Goal: Information Seeking & Learning: Learn about a topic

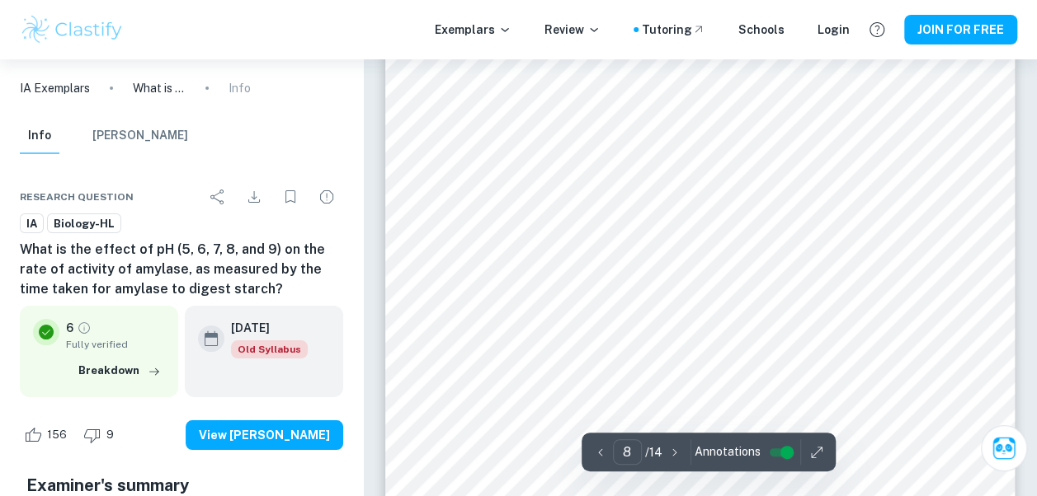
scroll to position [6156, 0]
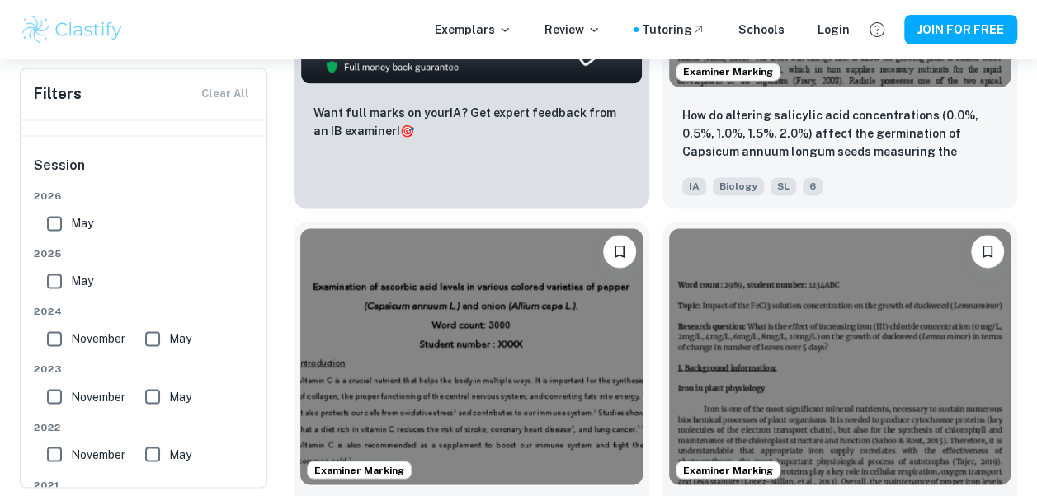
scroll to position [1402, 0]
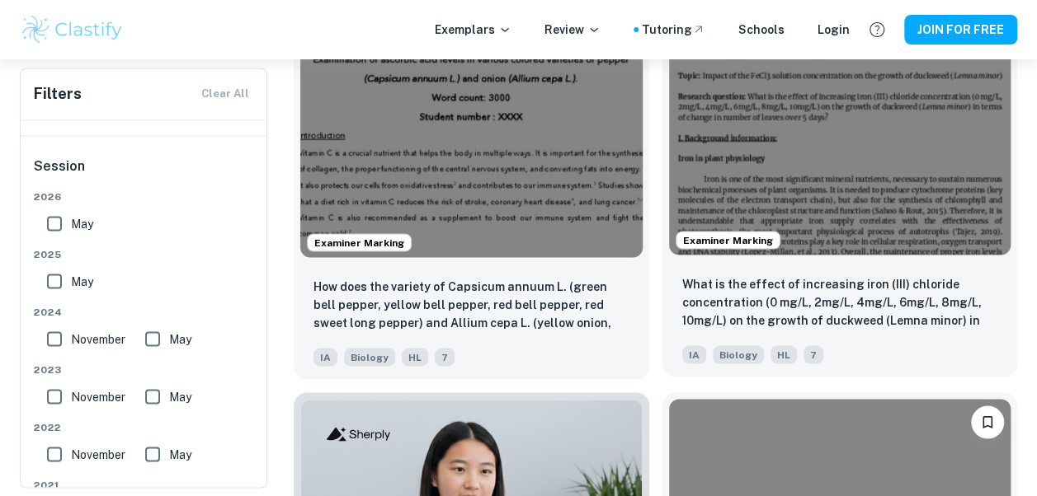
click at [746, 185] on img at bounding box center [840, 126] width 342 height 256
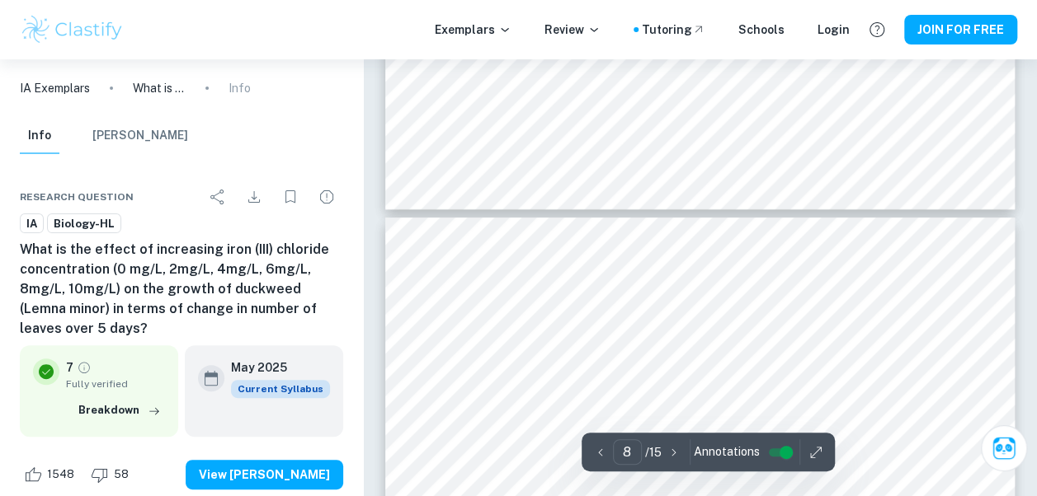
scroll to position [6433, 0]
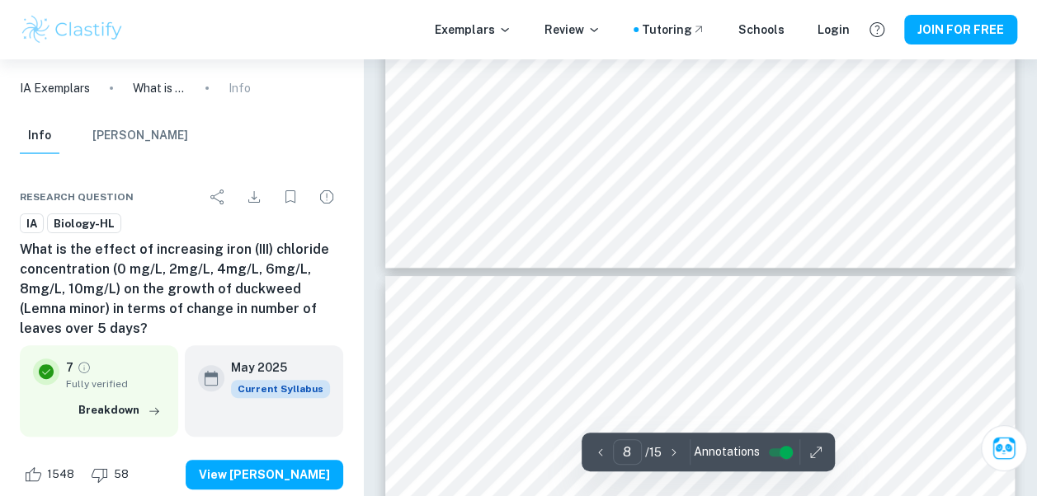
type input "7"
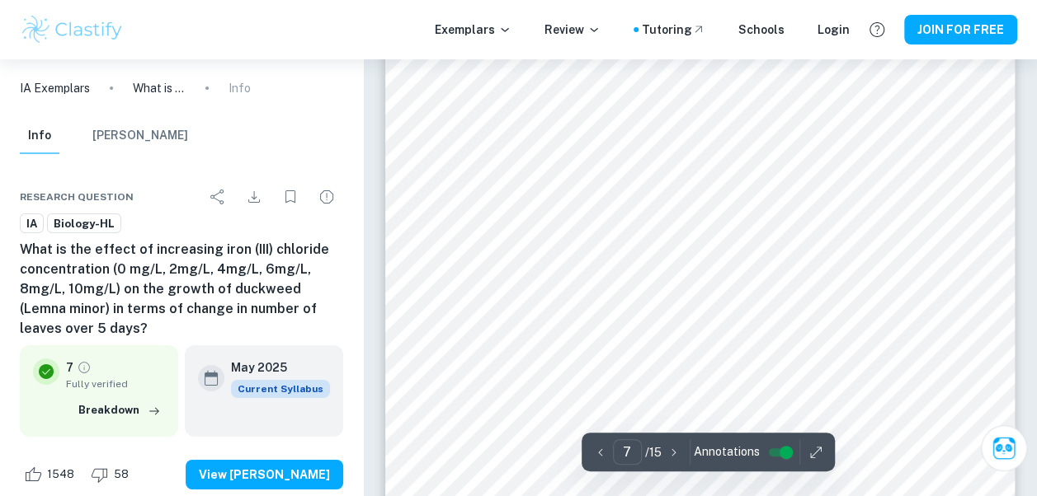
scroll to position [5608, 0]
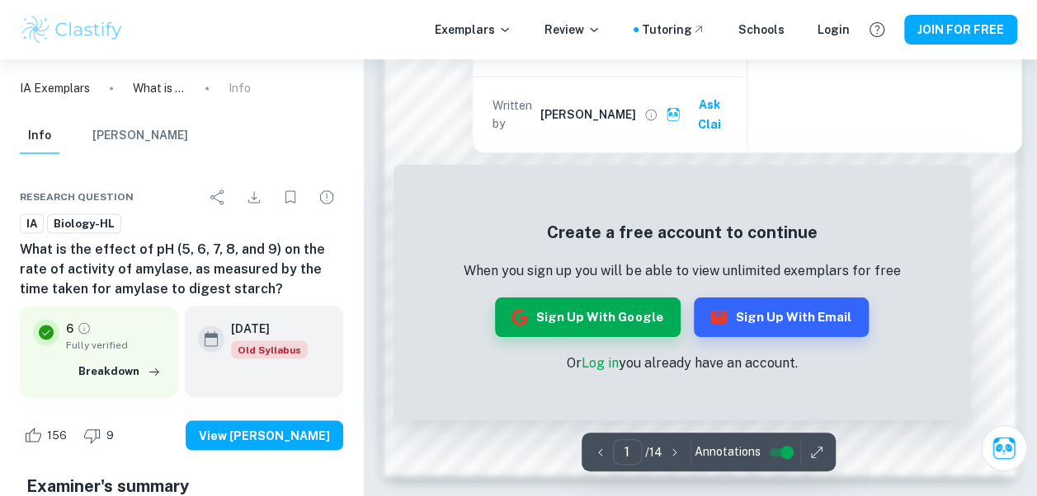
scroll to position [1329, 0]
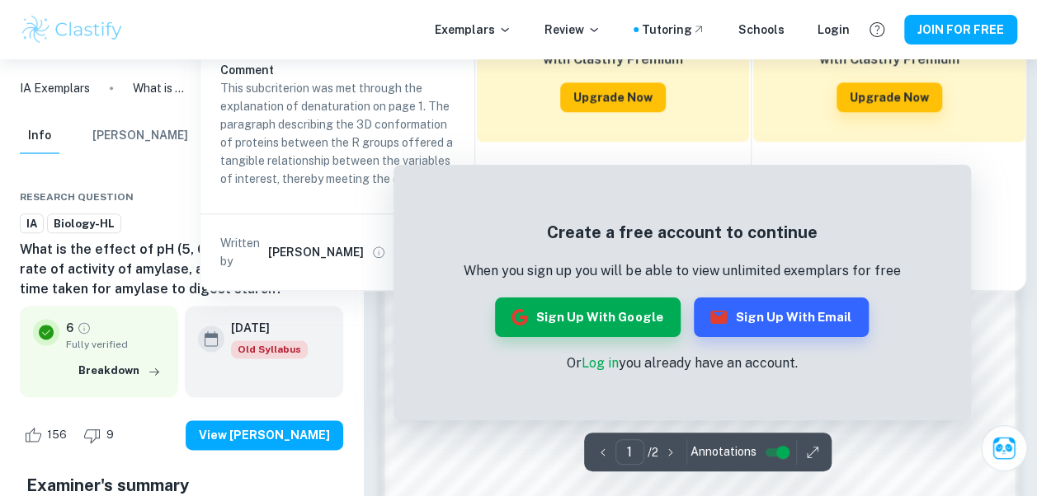
scroll to position [1320, 0]
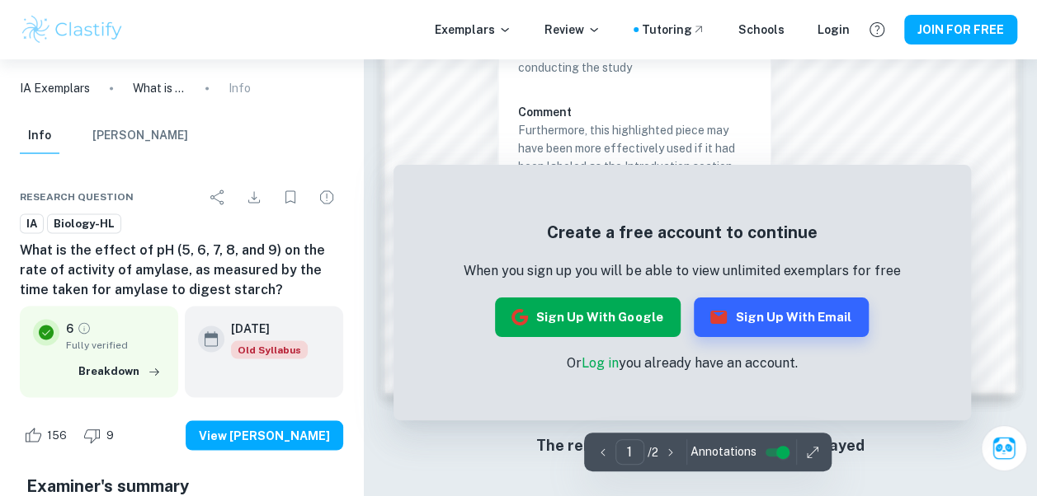
click at [585, 323] on button "Sign up with Google" at bounding box center [588, 318] width 186 height 40
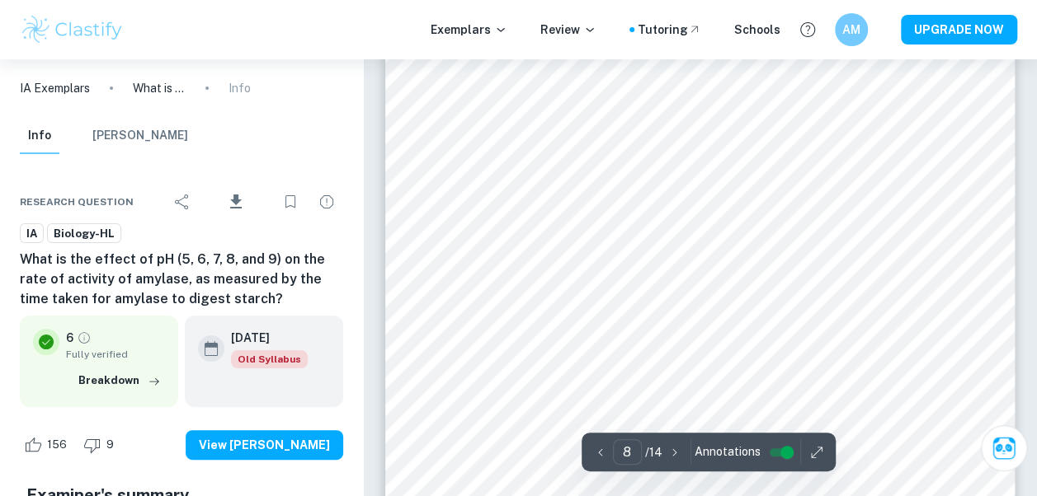
scroll to position [6230, 0]
